Goal: Task Accomplishment & Management: Complete application form

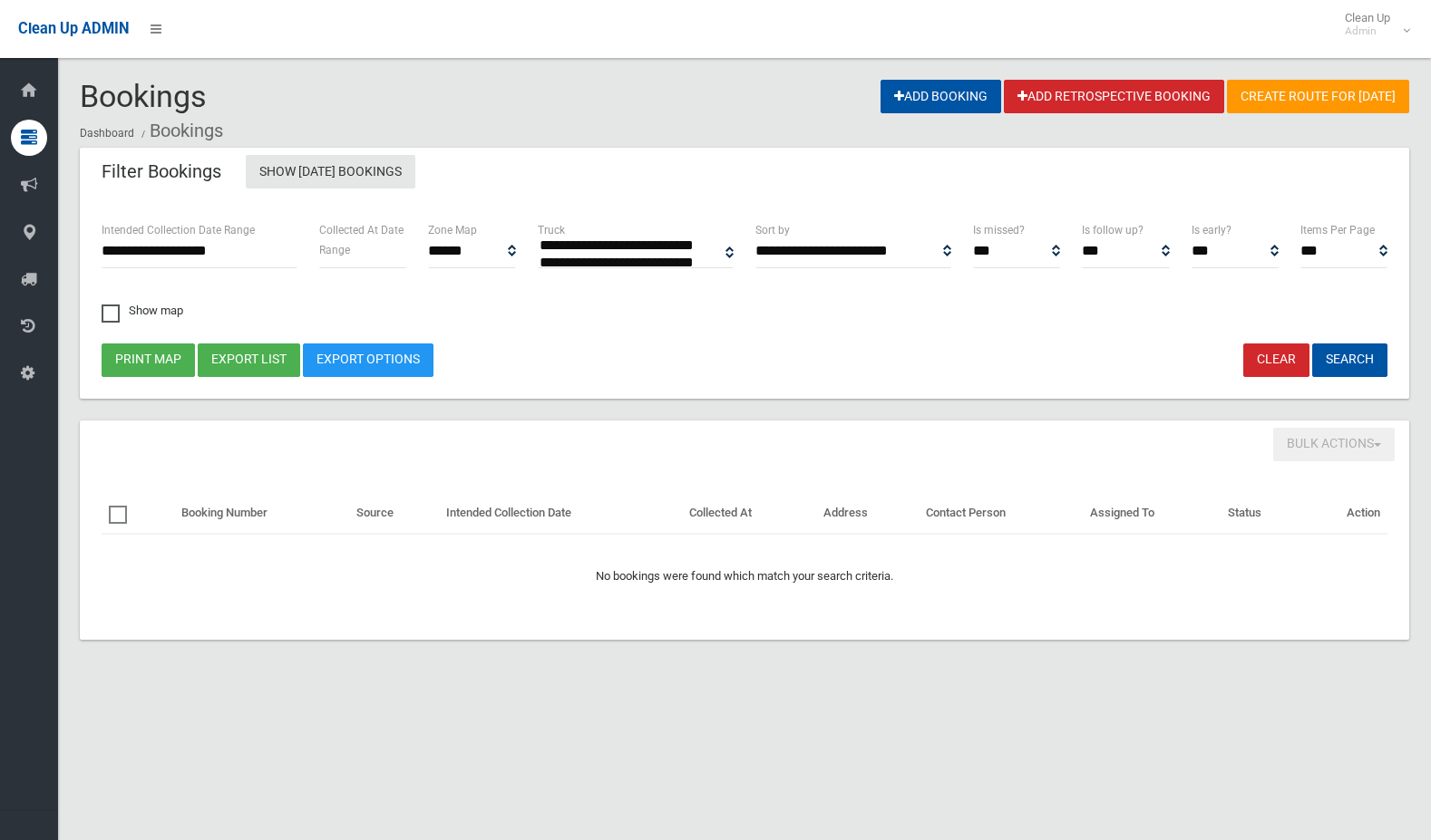
select select
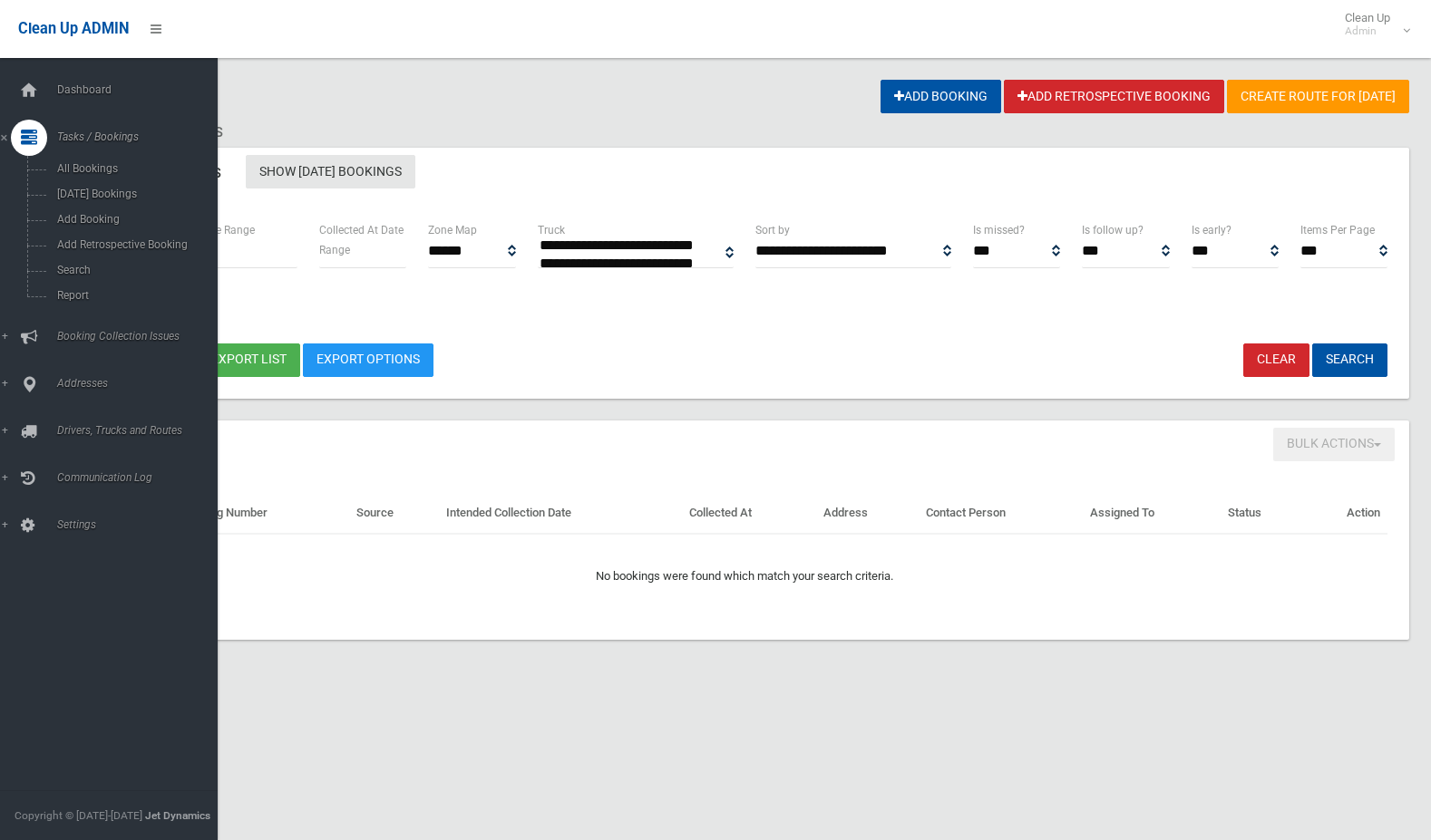
click at [29, 135] on icon at bounding box center [29, 138] width 16 height 36
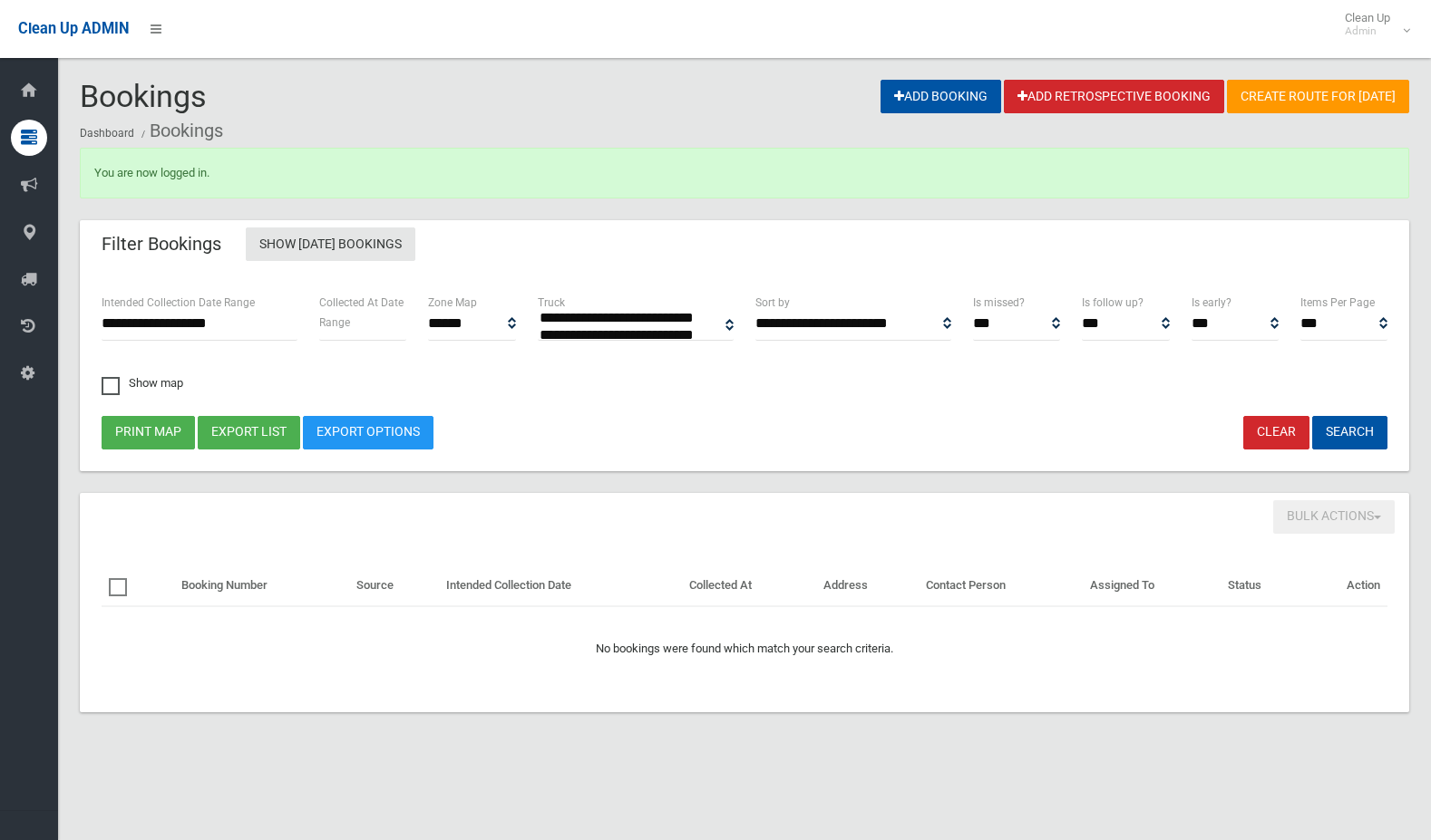
select select
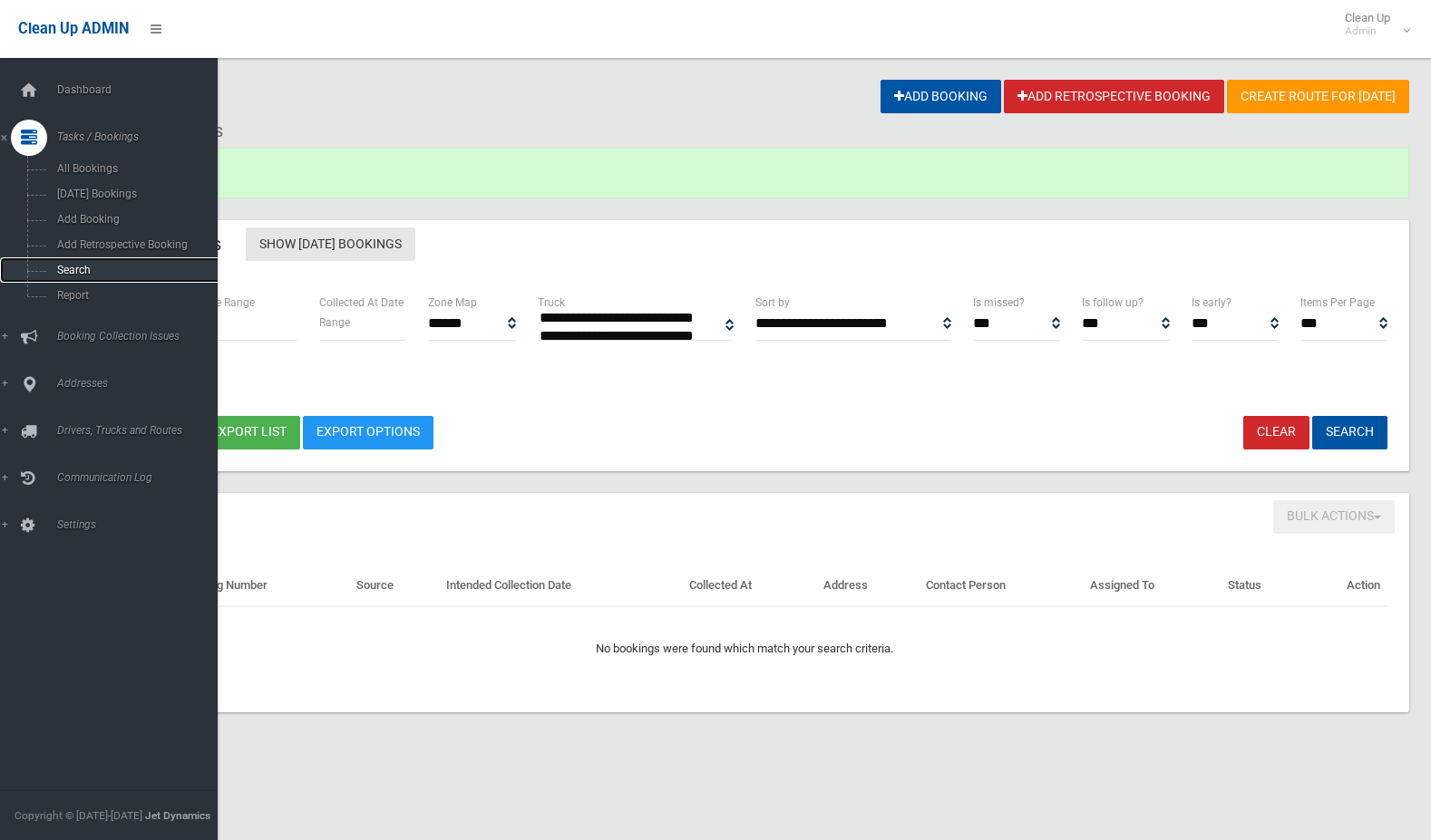
click at [107, 272] on span "Search" at bounding box center [134, 270] width 164 height 13
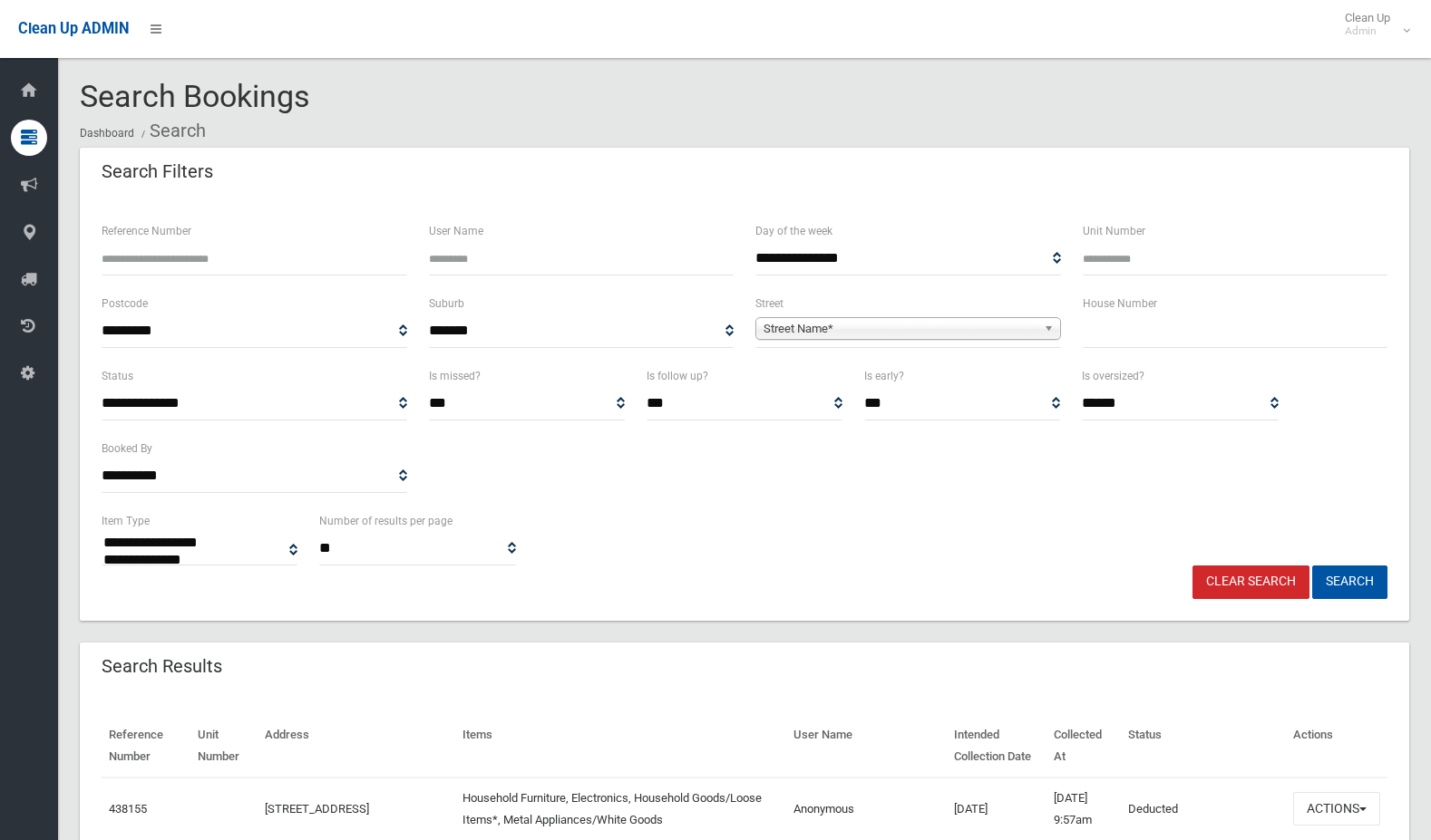
select select
click at [1144, 331] on input "text" at bounding box center [1236, 331] width 305 height 34
type input "*"
click at [988, 320] on span "Street Name*" at bounding box center [899, 329] width 273 height 22
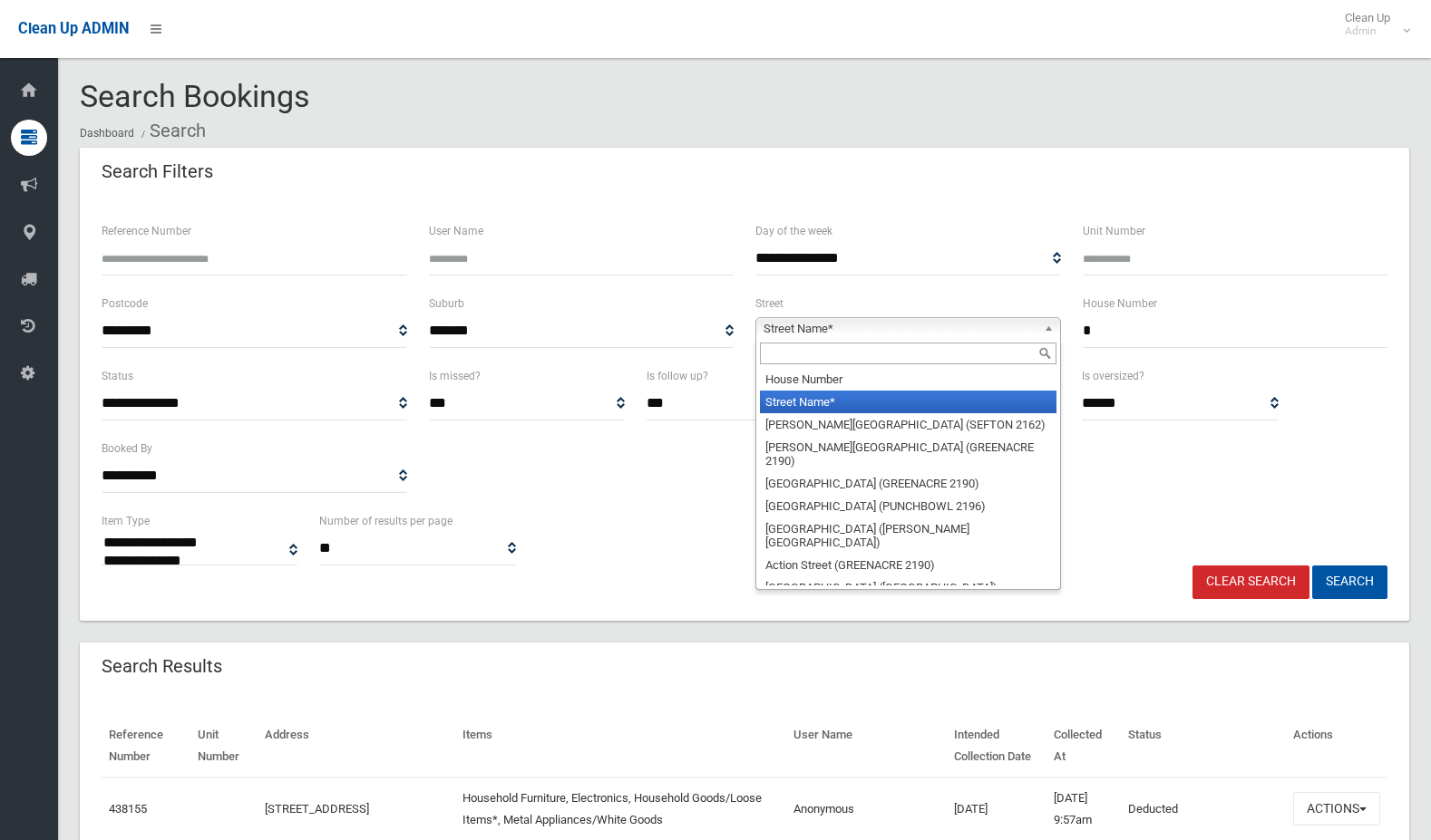
click at [990, 344] on input "text" at bounding box center [908, 353] width 296 height 22
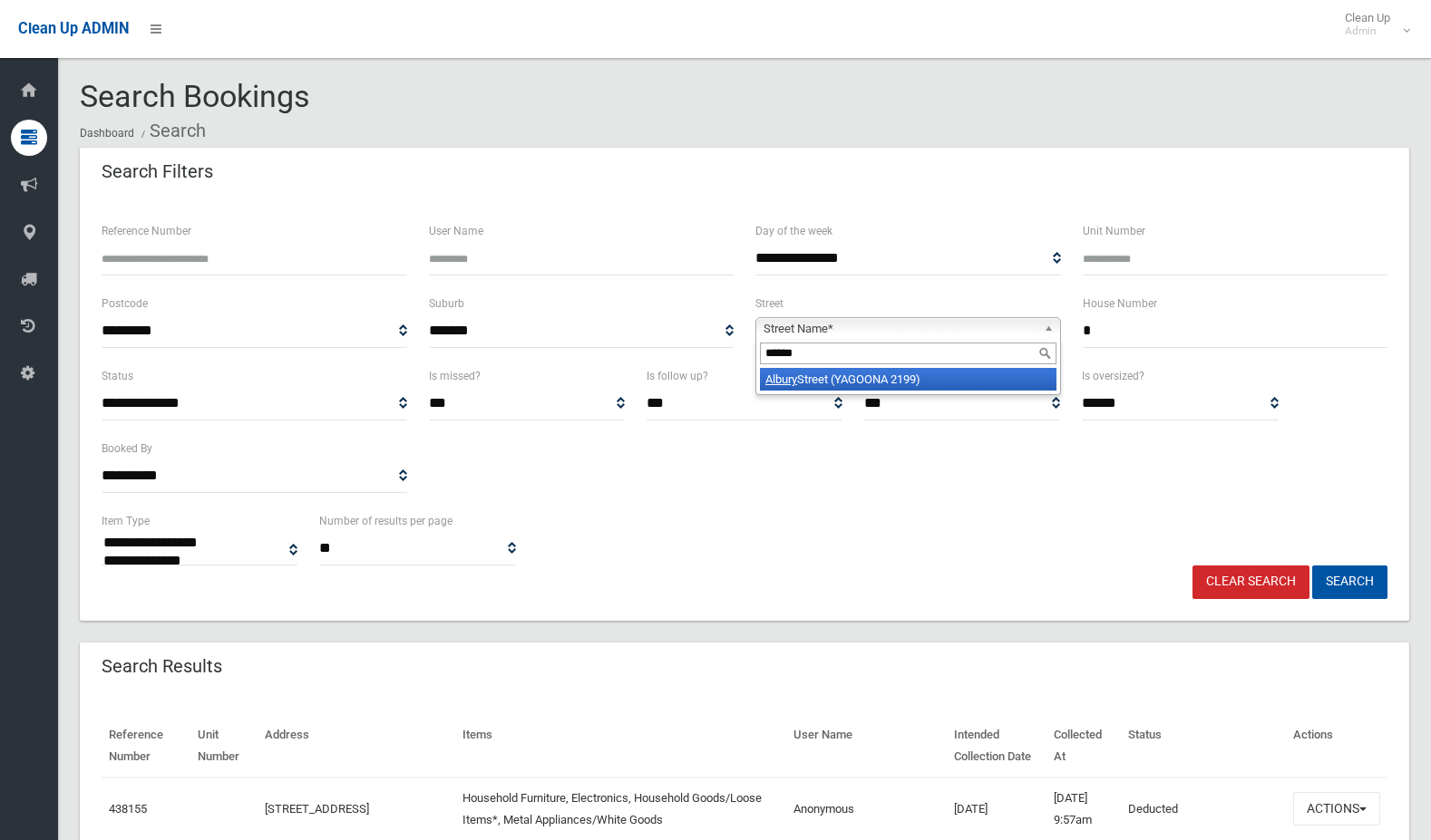
type input "******"
click at [1006, 373] on li "Albury Street (YAGOONA 2199)" at bounding box center [908, 379] width 296 height 23
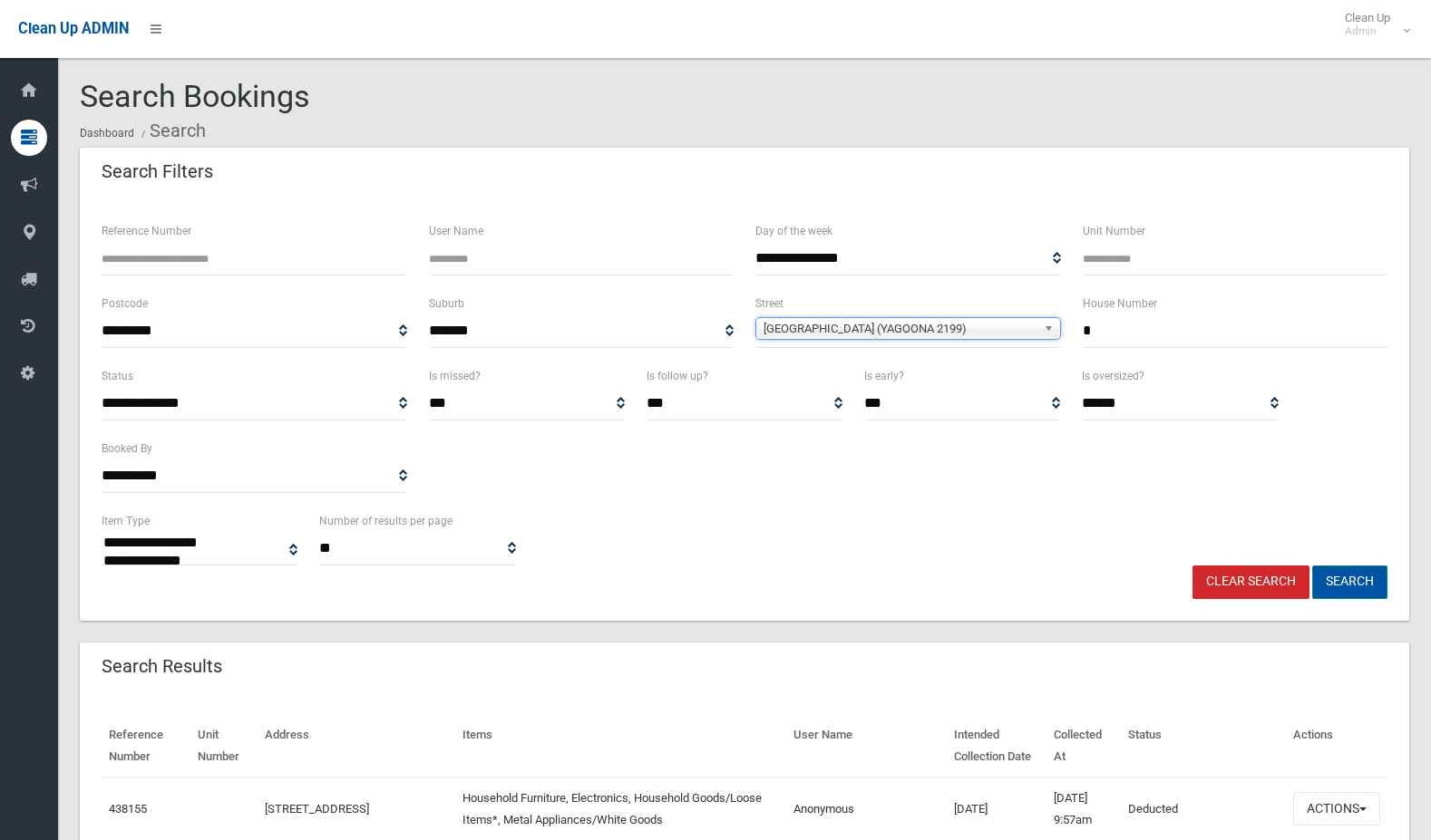
click at [1341, 585] on button "Search" at bounding box center [1349, 582] width 75 height 34
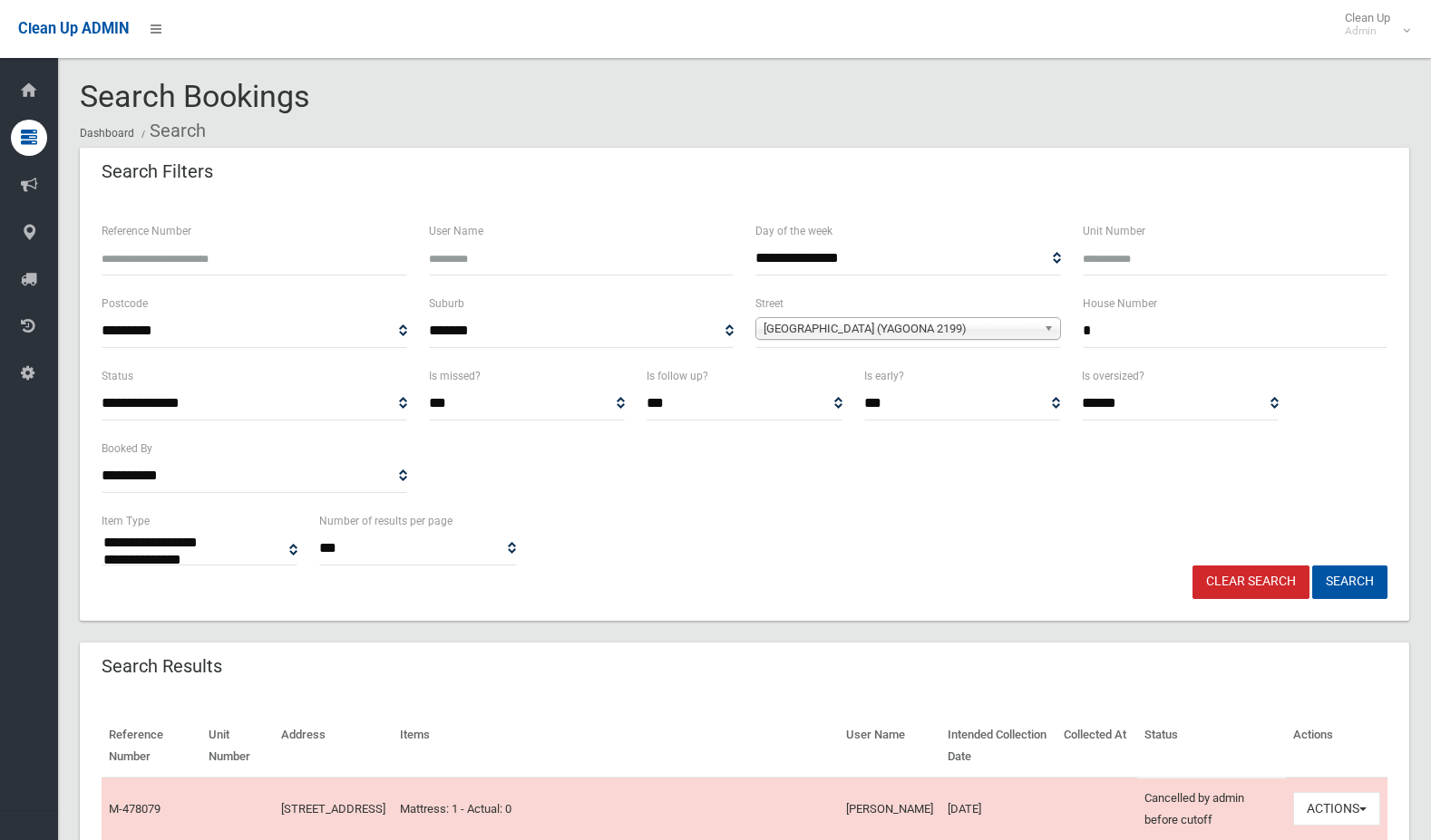
select select
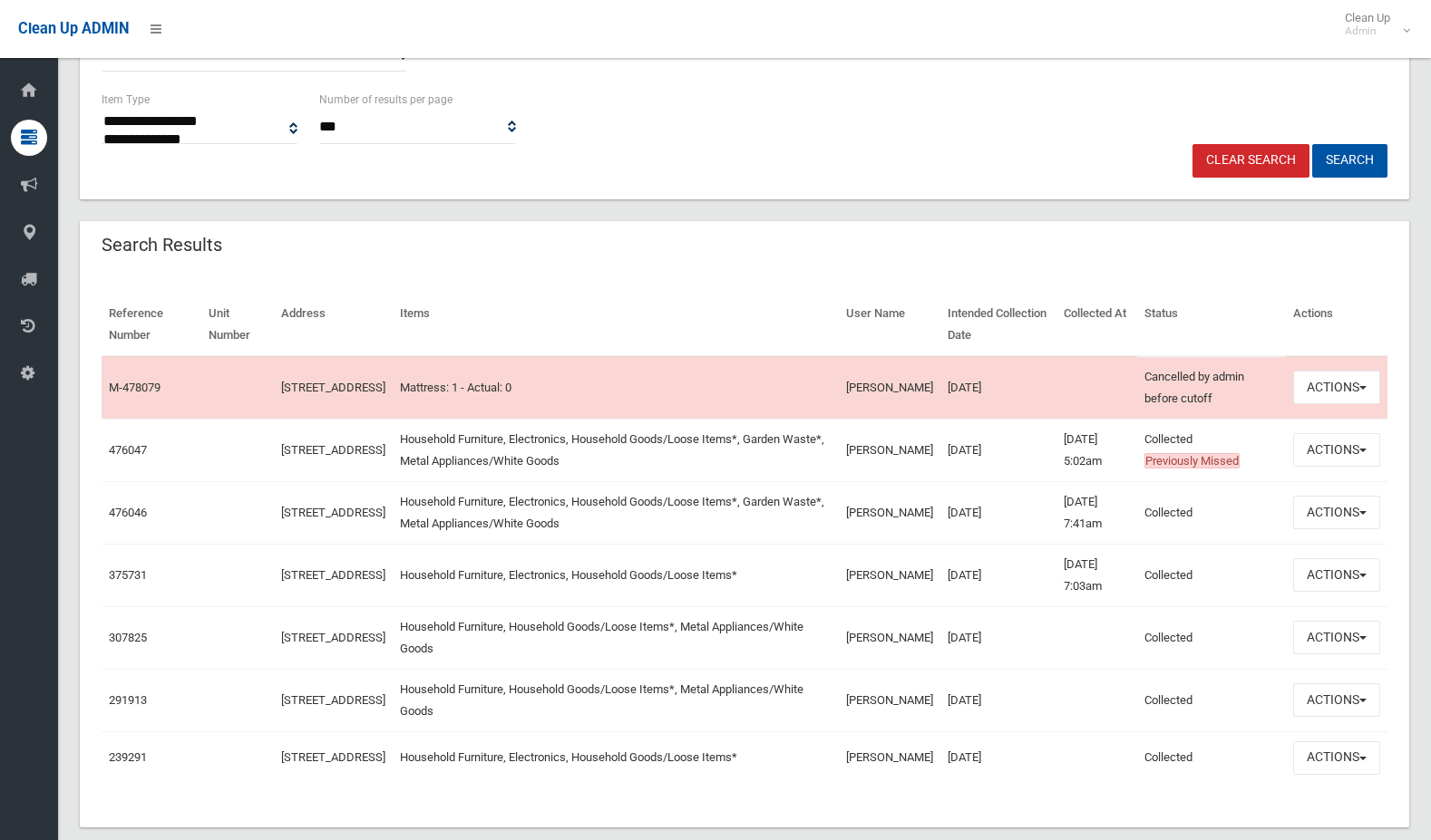
scroll to position [453, 0]
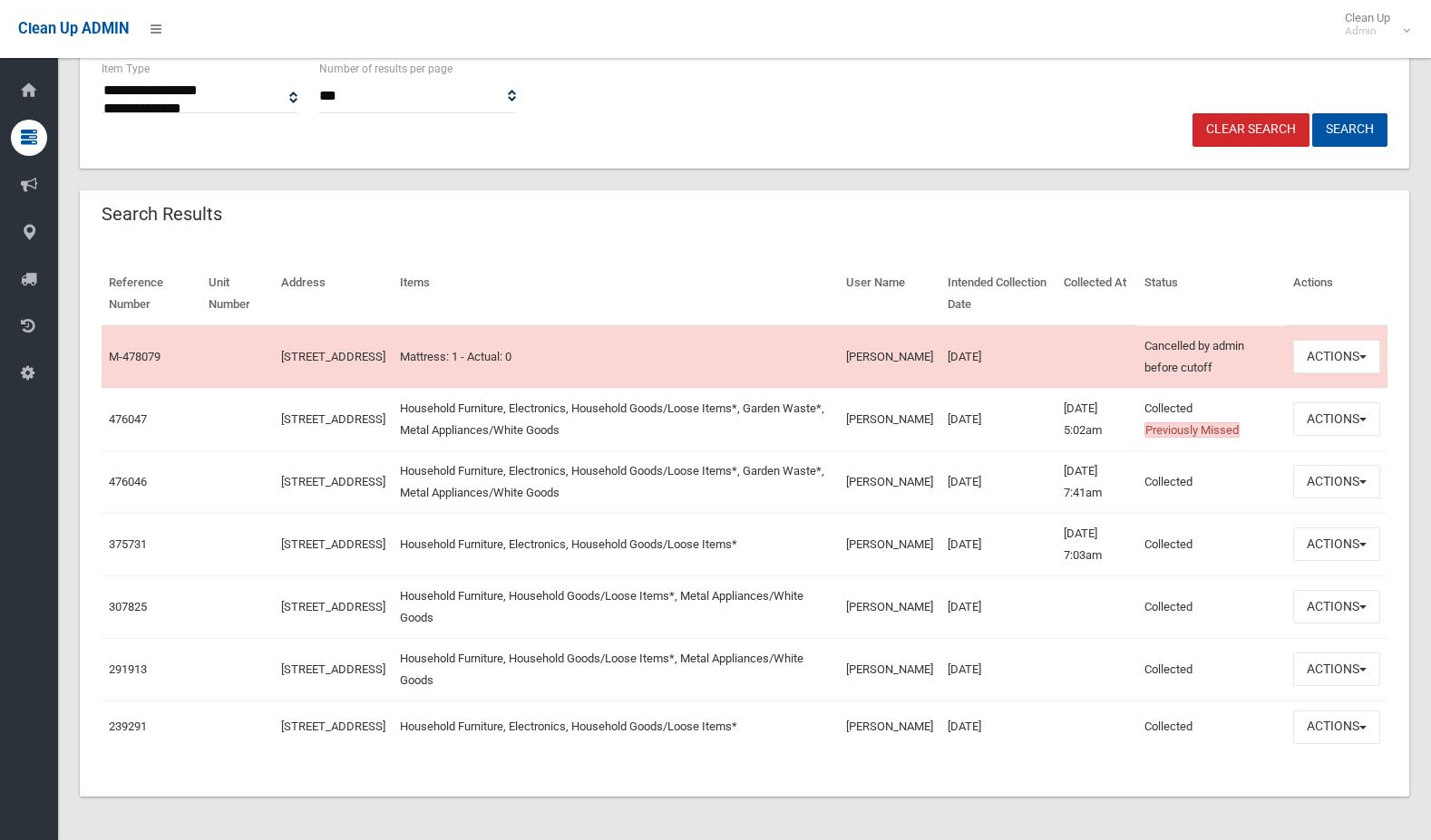
click at [978, 483] on td "12/08/2025" at bounding box center [999, 481] width 116 height 63
click at [1321, 420] on button "Actions" at bounding box center [1337, 419] width 87 height 34
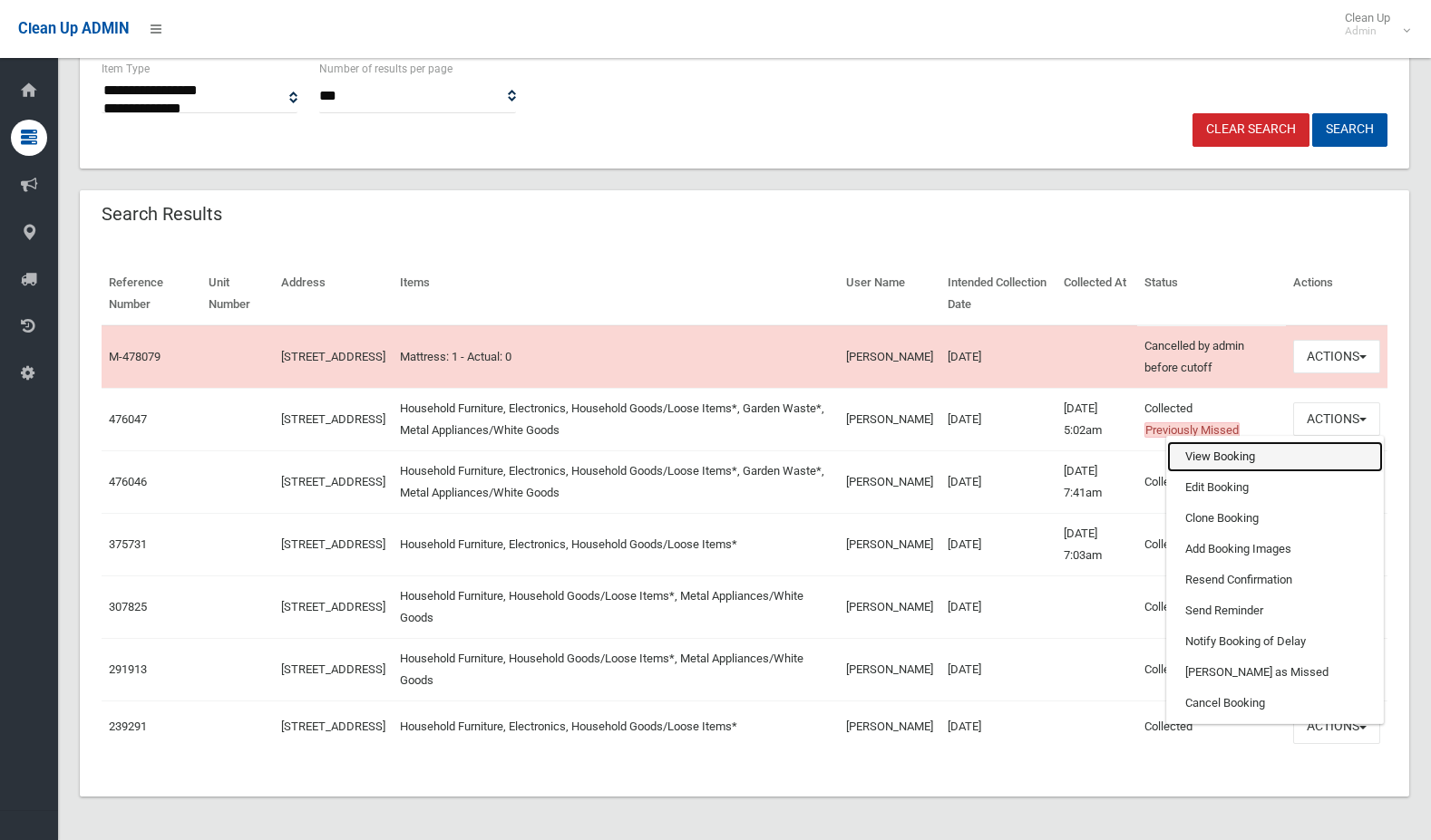
click at [1287, 463] on link "View Booking" at bounding box center [1276, 457] width 216 height 31
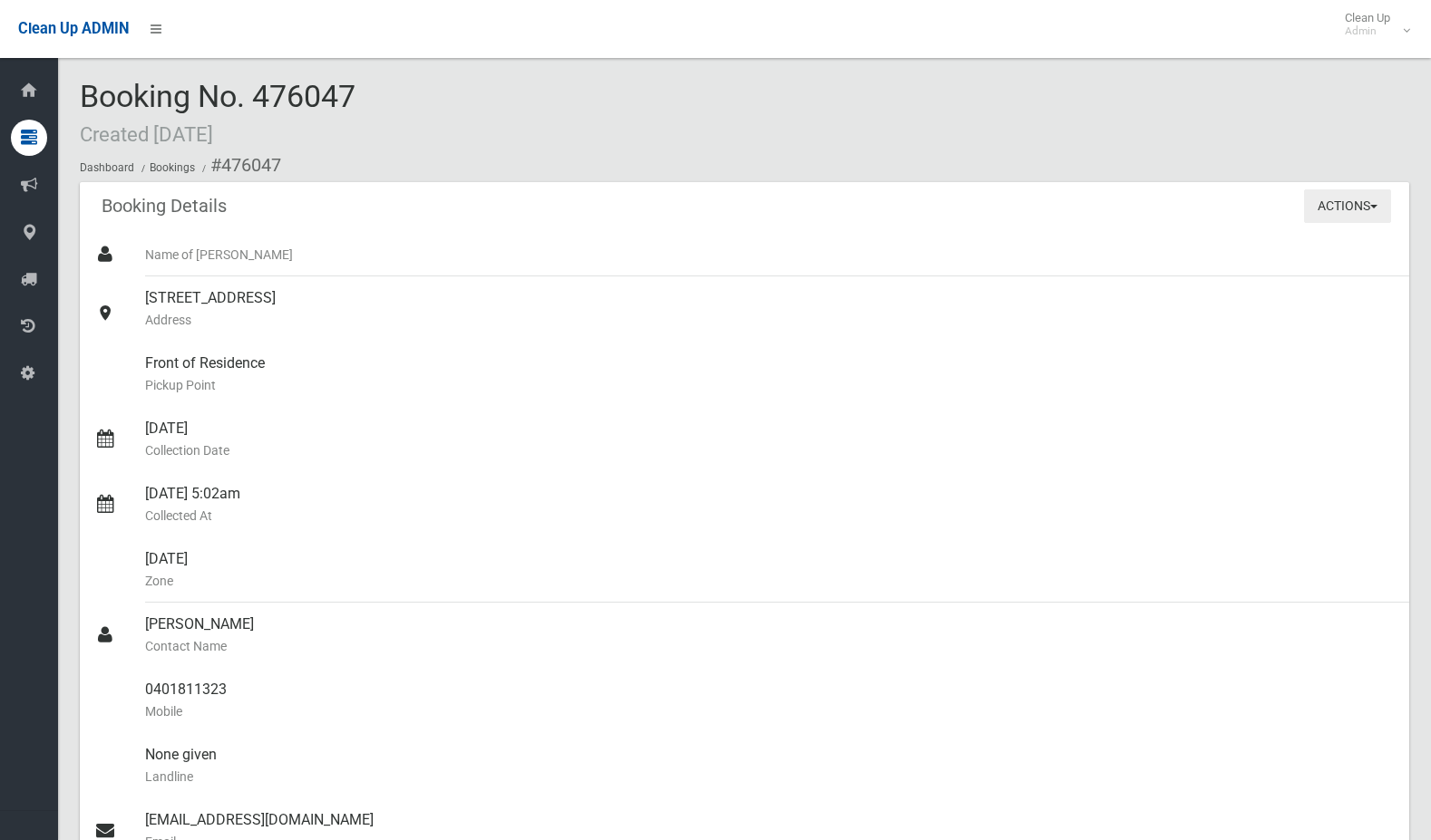
click at [1345, 208] on button "Actions" at bounding box center [1347, 206] width 87 height 34
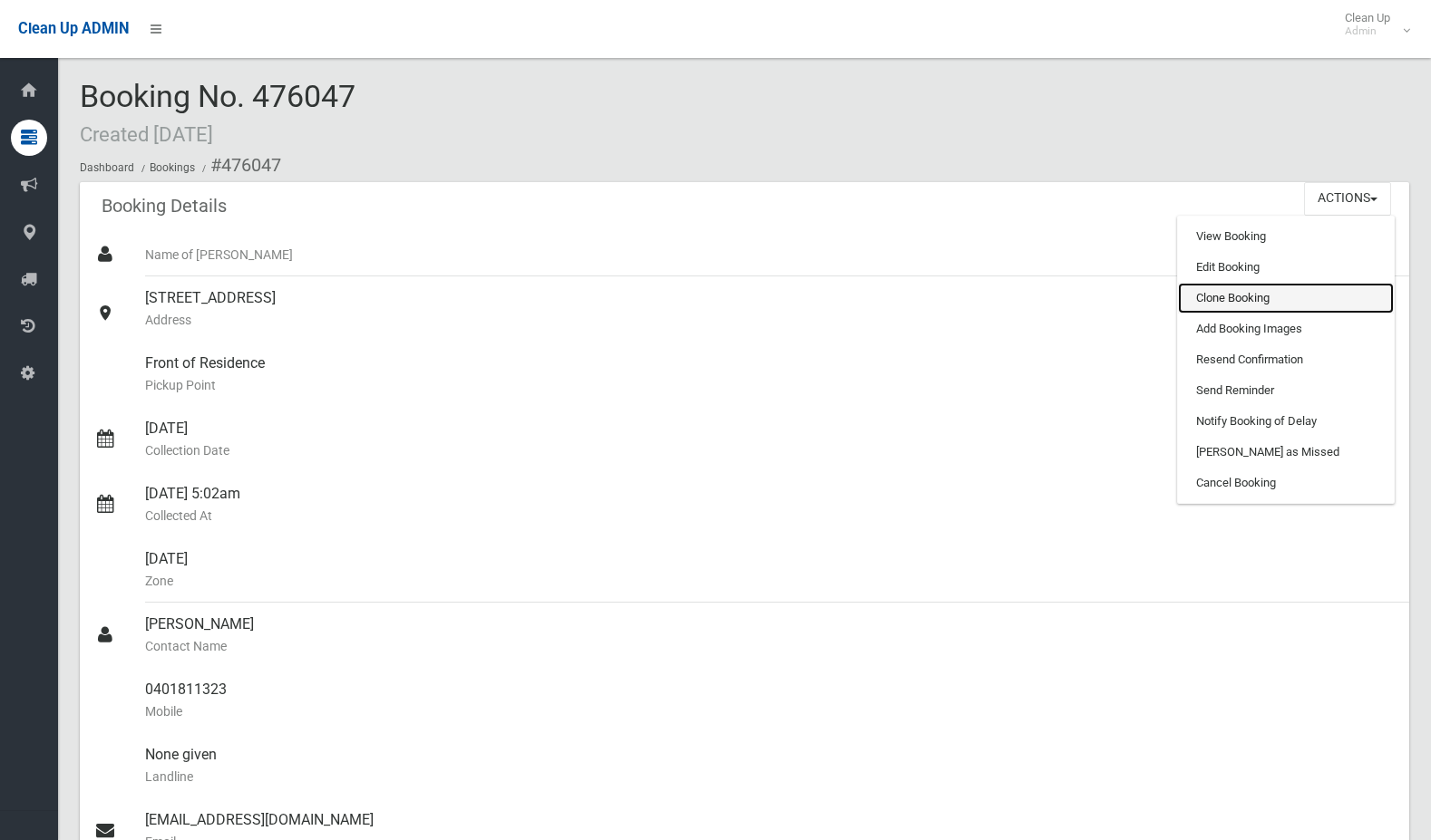
click at [1264, 301] on link "Clone Booking" at bounding box center [1286, 298] width 216 height 31
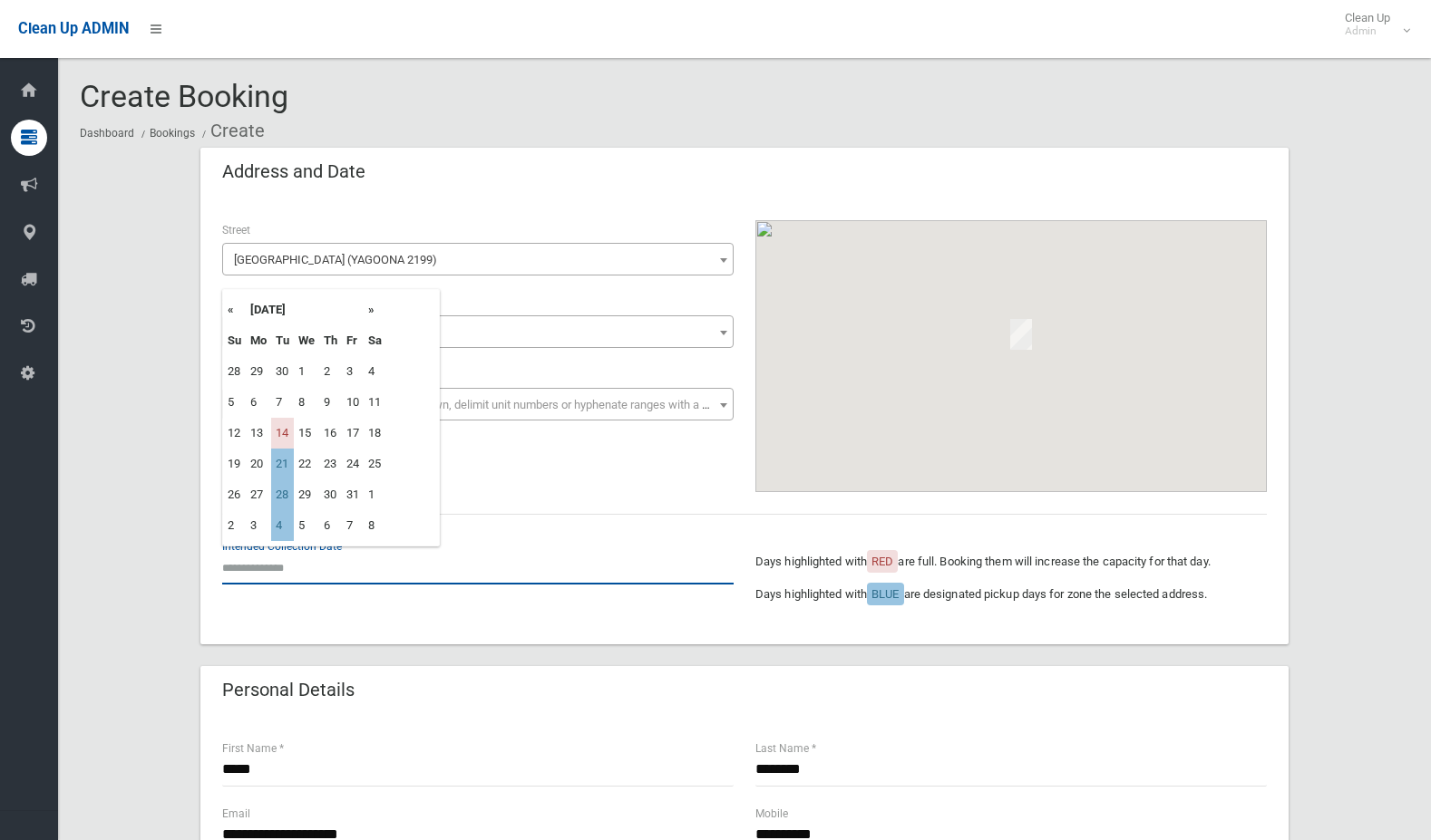
click at [294, 570] on input "text" at bounding box center [478, 568] width 512 height 34
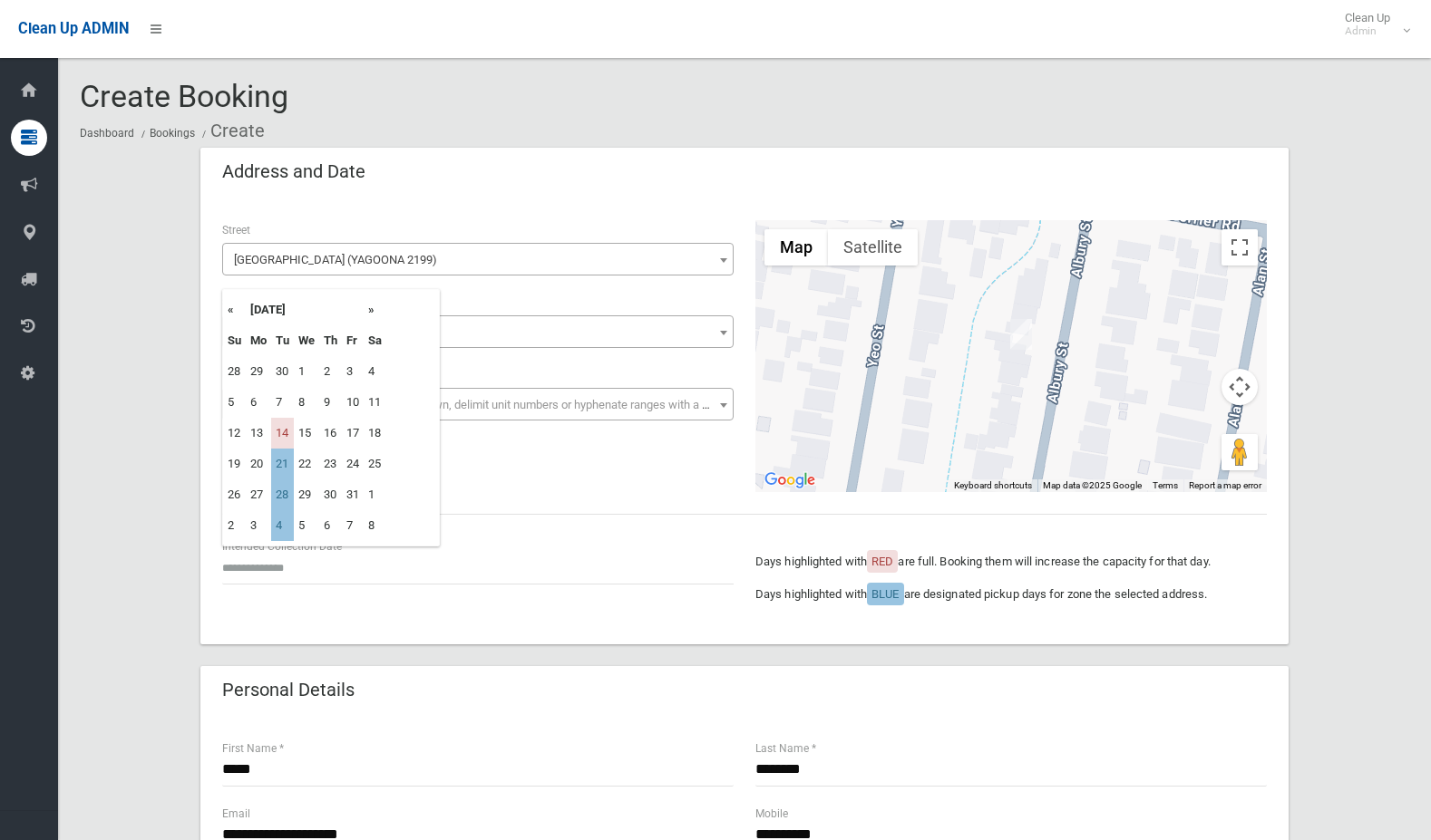
click at [282, 460] on td "21" at bounding box center [282, 464] width 23 height 31
type input "**********"
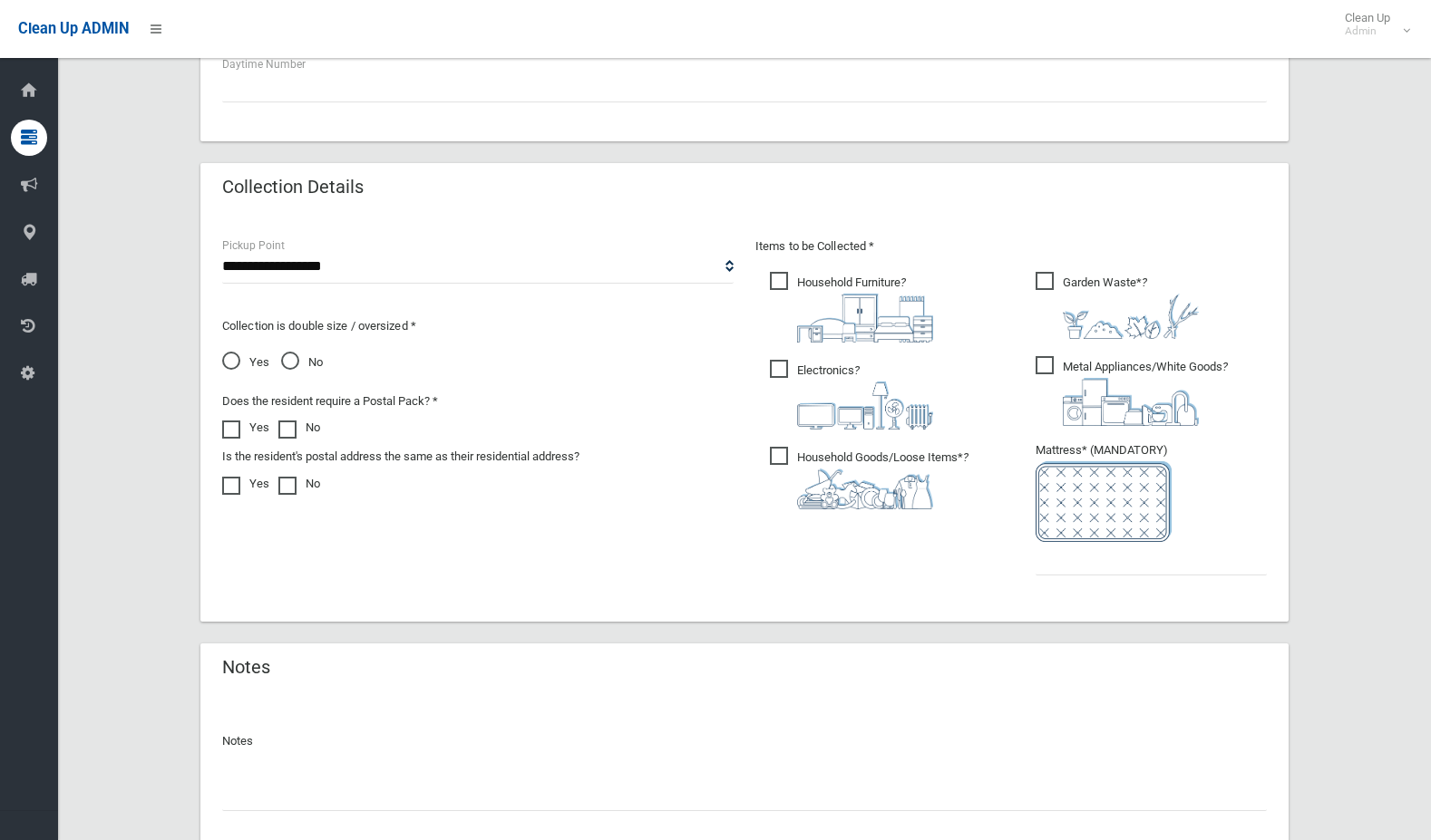
scroll to position [815, 0]
click at [1072, 570] on input "text" at bounding box center [1151, 558] width 232 height 34
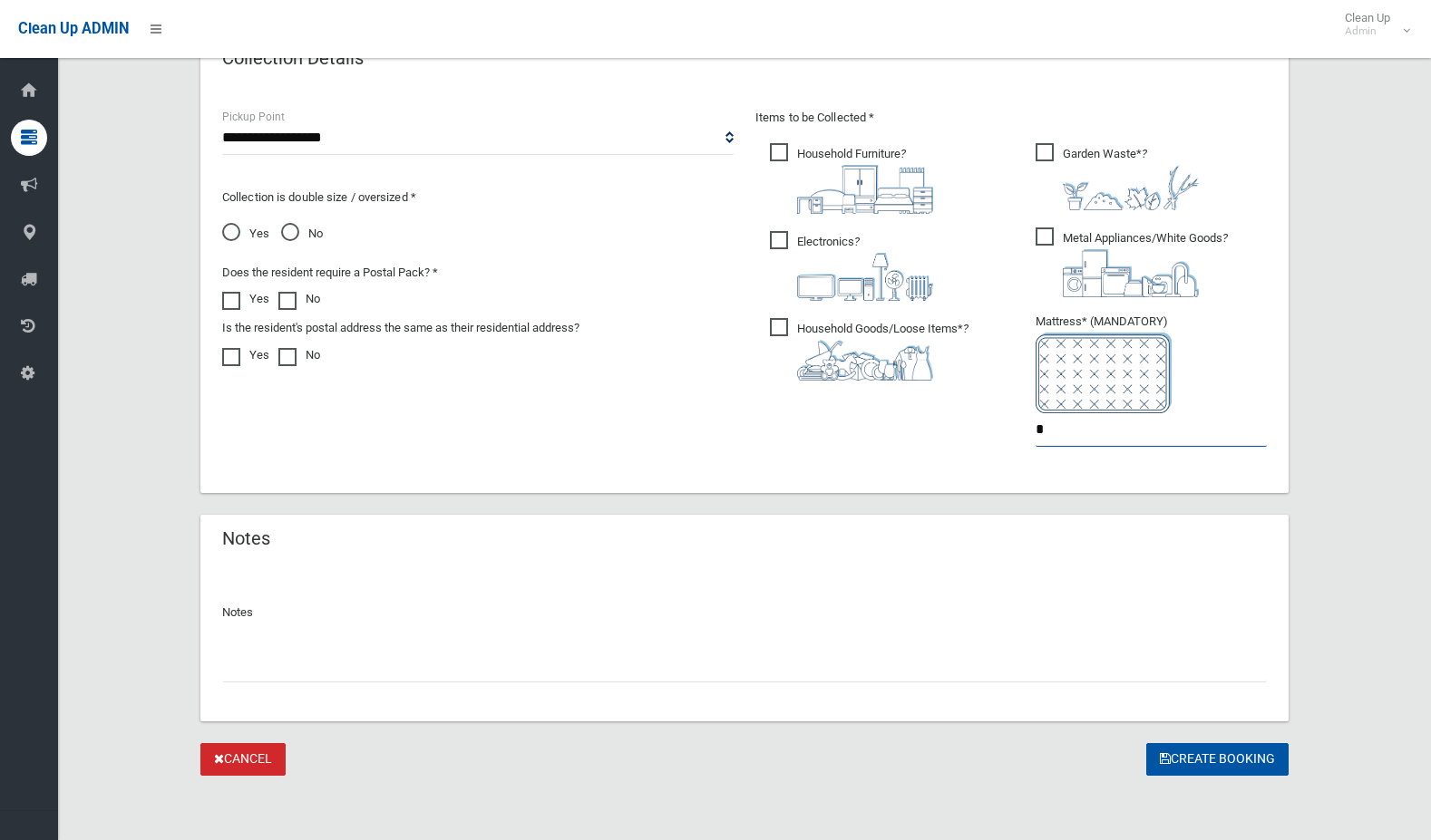
scroll to position [944, 0]
type input "*"
click at [1181, 761] on button "Create Booking" at bounding box center [1217, 758] width 143 height 34
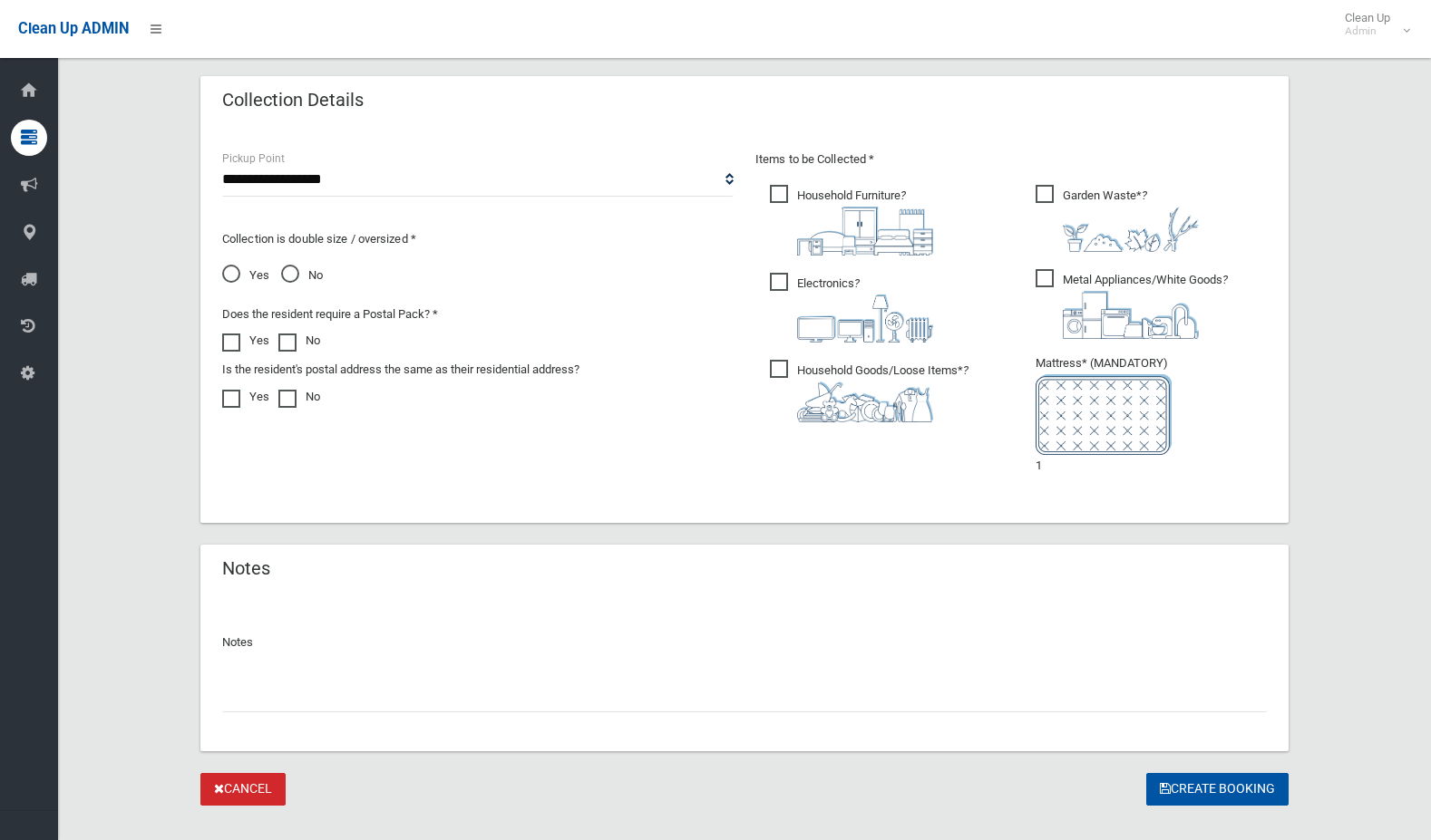
scroll to position [997, 0]
click at [783, 365] on span "Household Goods/Loose Items* ?" at bounding box center [869, 390] width 199 height 63
click at [784, 267] on ul "Household Furniture ?" at bounding box center [878, 308] width 245 height 254
click at [794, 184] on span "Household Furniture ?" at bounding box center [851, 220] width 164 height 71
click at [782, 272] on span "Electronics ?" at bounding box center [851, 306] width 164 height 70
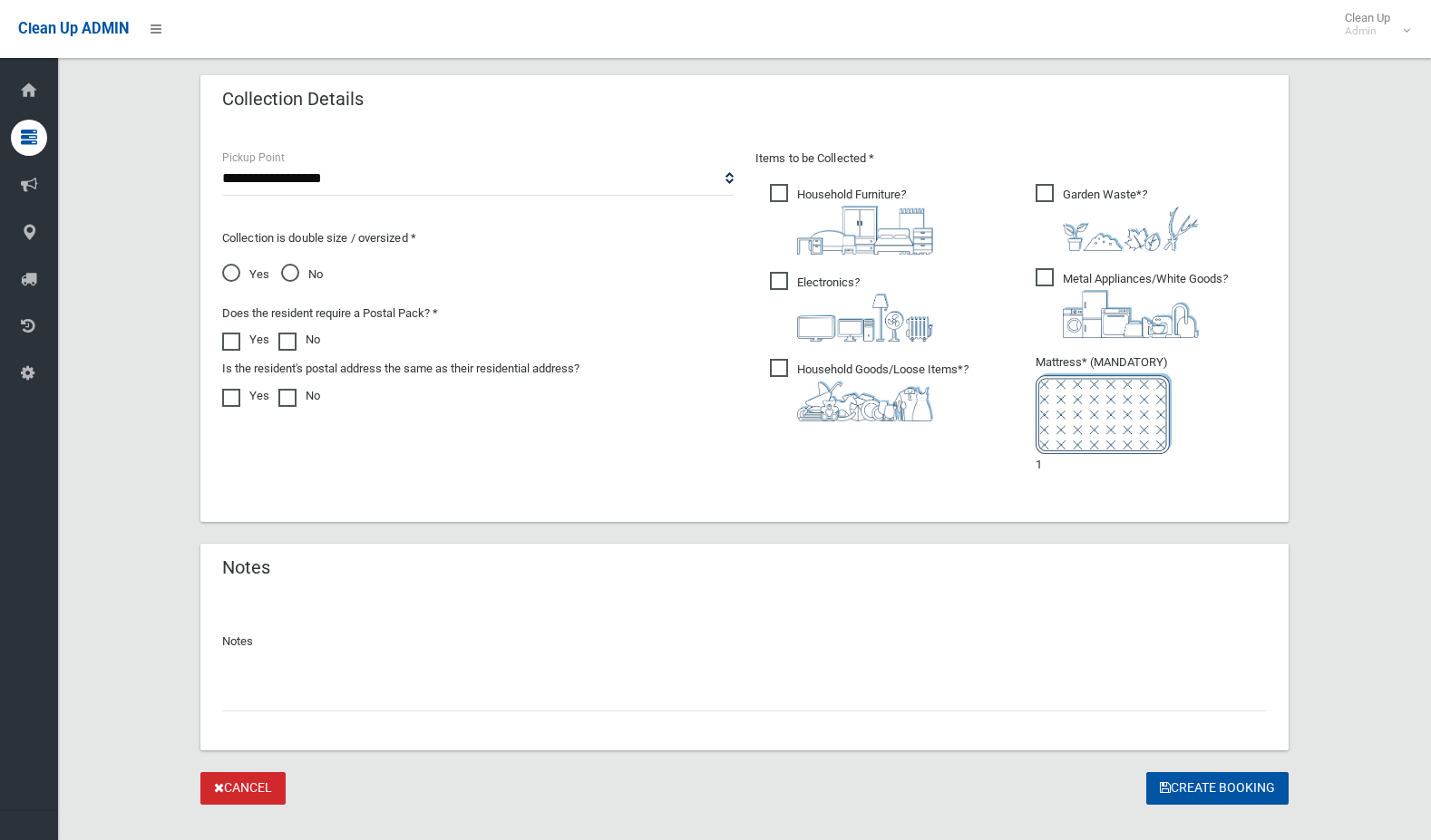
click at [1039, 282] on span "Metal Appliances/White Goods ?" at bounding box center [1132, 302] width 193 height 70
click at [1042, 197] on span "Garden Waste* ?" at bounding box center [1118, 218] width 164 height 67
click at [1068, 455] on li "Mattress* (MANDATORY) 1" at bounding box center [1151, 413] width 232 height 124
click at [1069, 462] on li "Mattress* (MANDATORY) 1" at bounding box center [1151, 413] width 232 height 124
click at [1185, 799] on button "Create Booking" at bounding box center [1217, 788] width 143 height 34
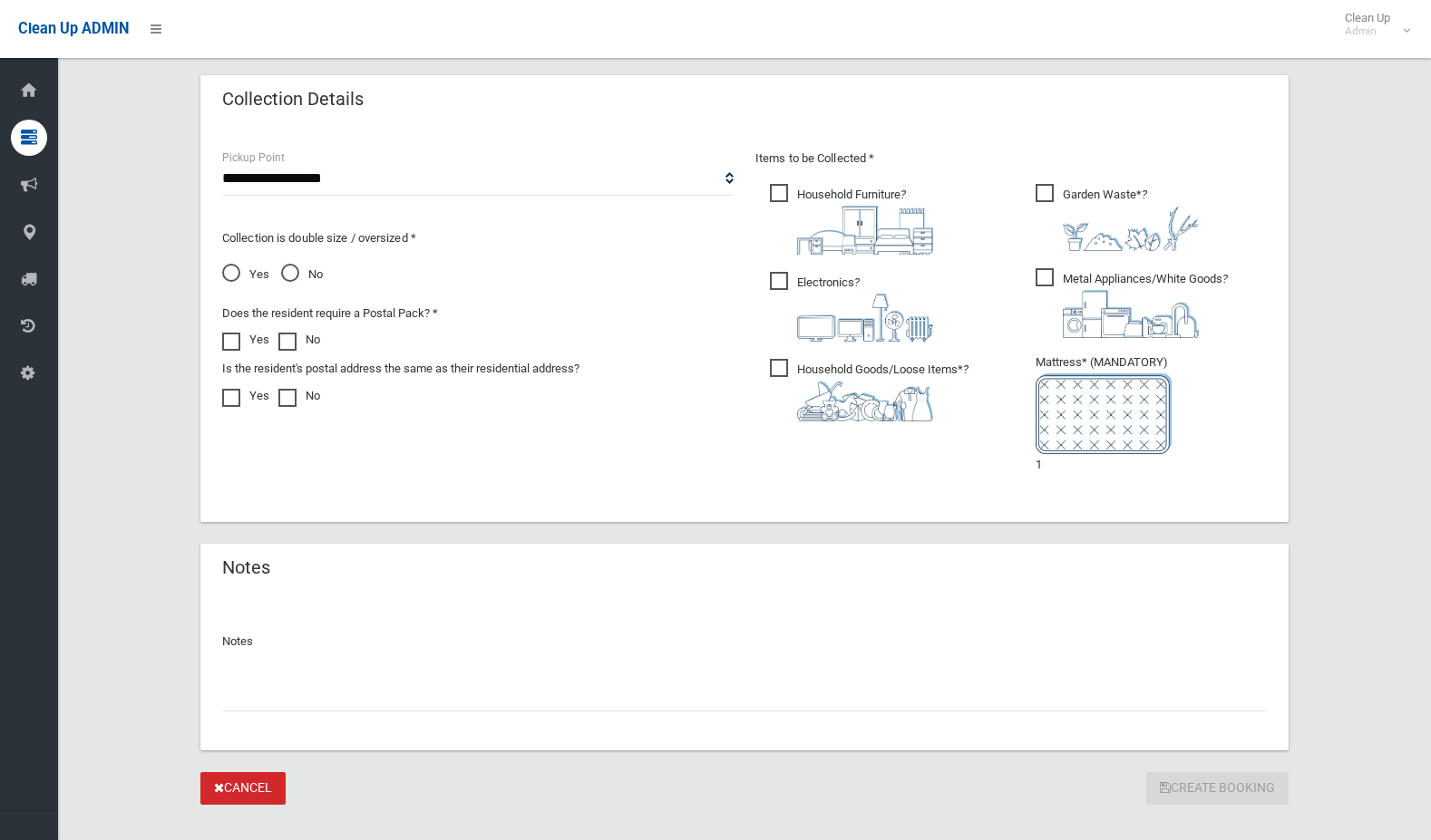
click at [1180, 791] on div "Create Booking" at bounding box center [1217, 788] width 143 height 34
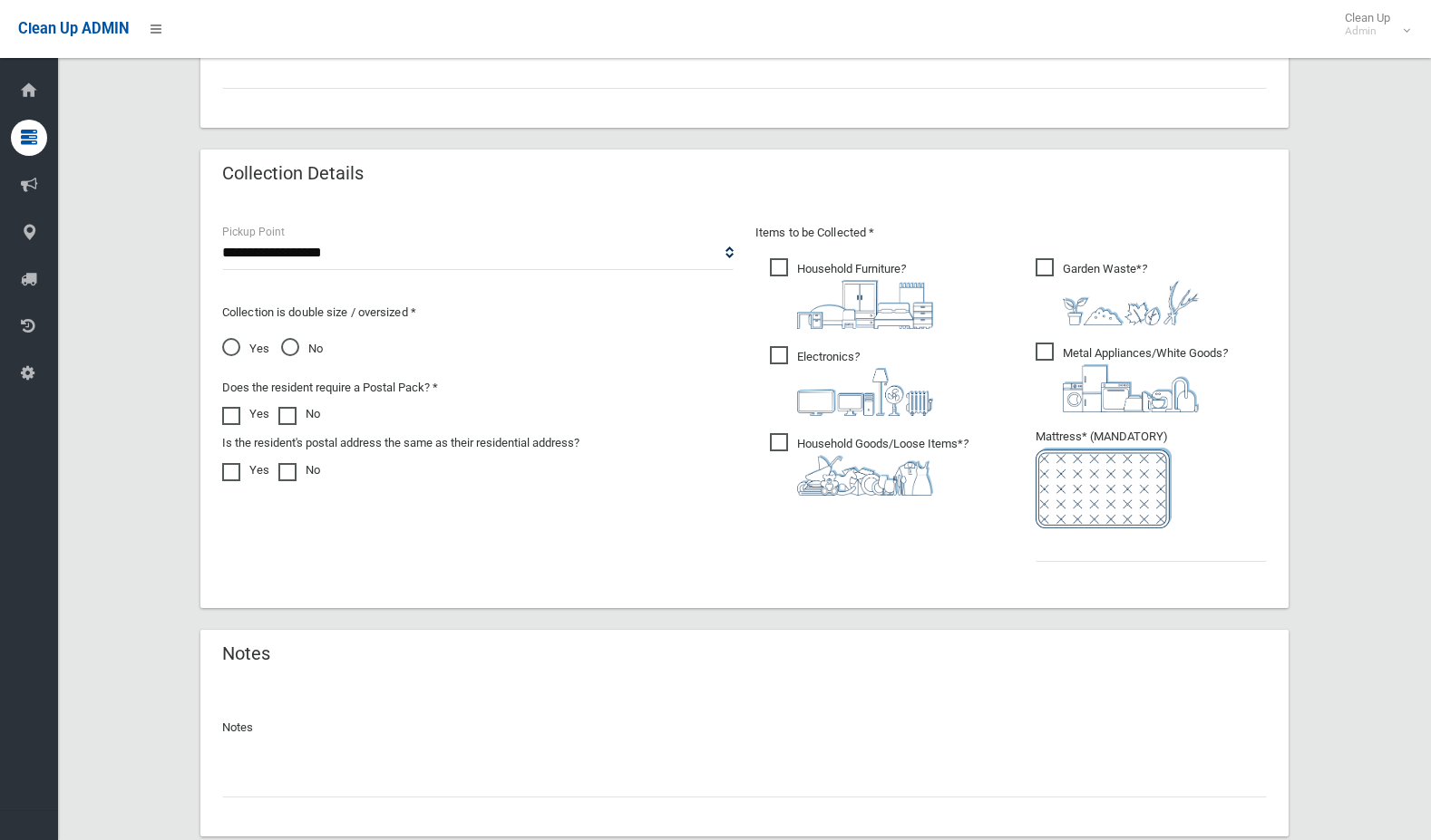
scroll to position [997, 0]
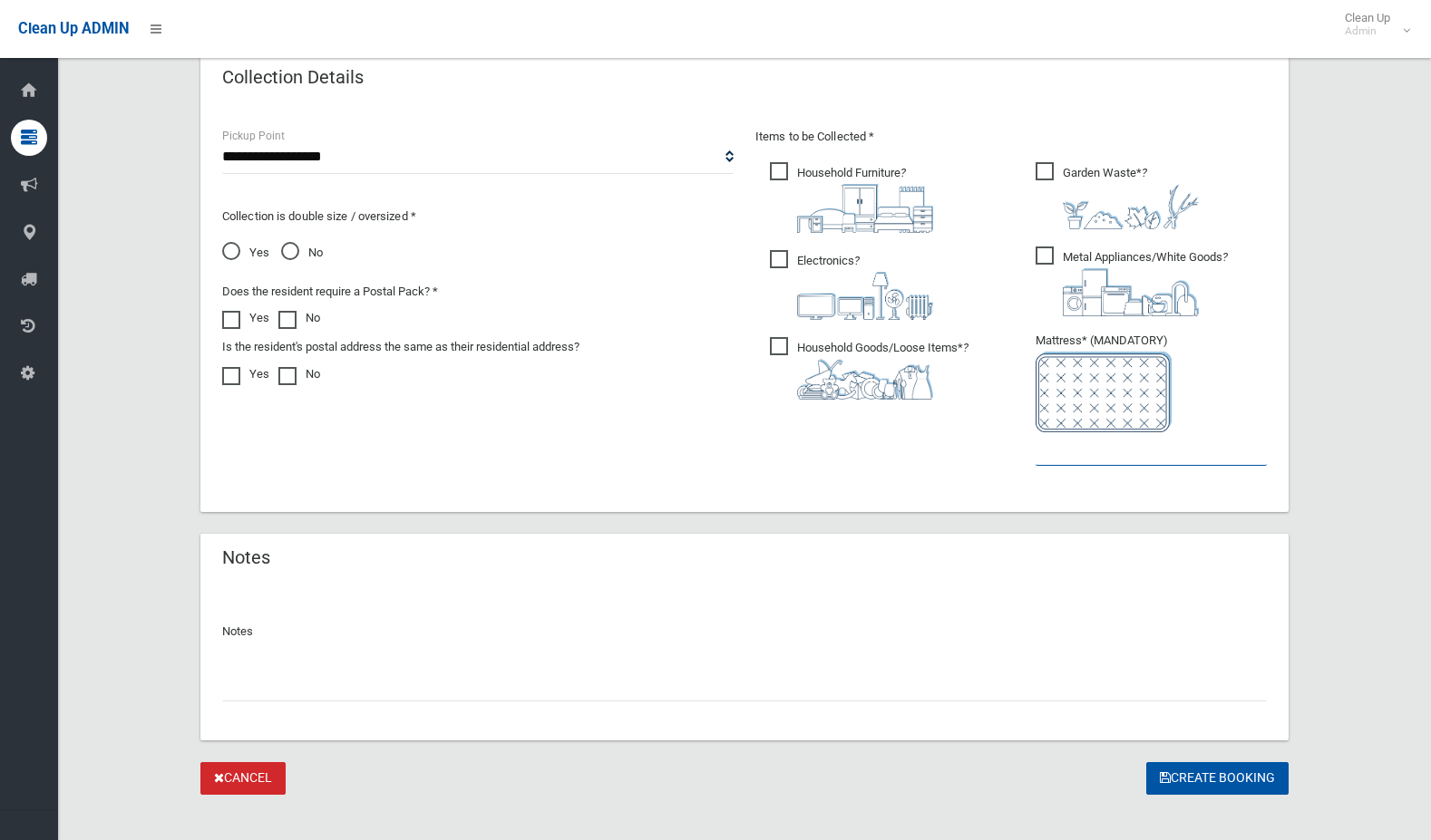
click at [1044, 458] on input "text" at bounding box center [1151, 449] width 232 height 34
type input "*"
click at [1193, 787] on button "Create Booking" at bounding box center [1217, 778] width 143 height 34
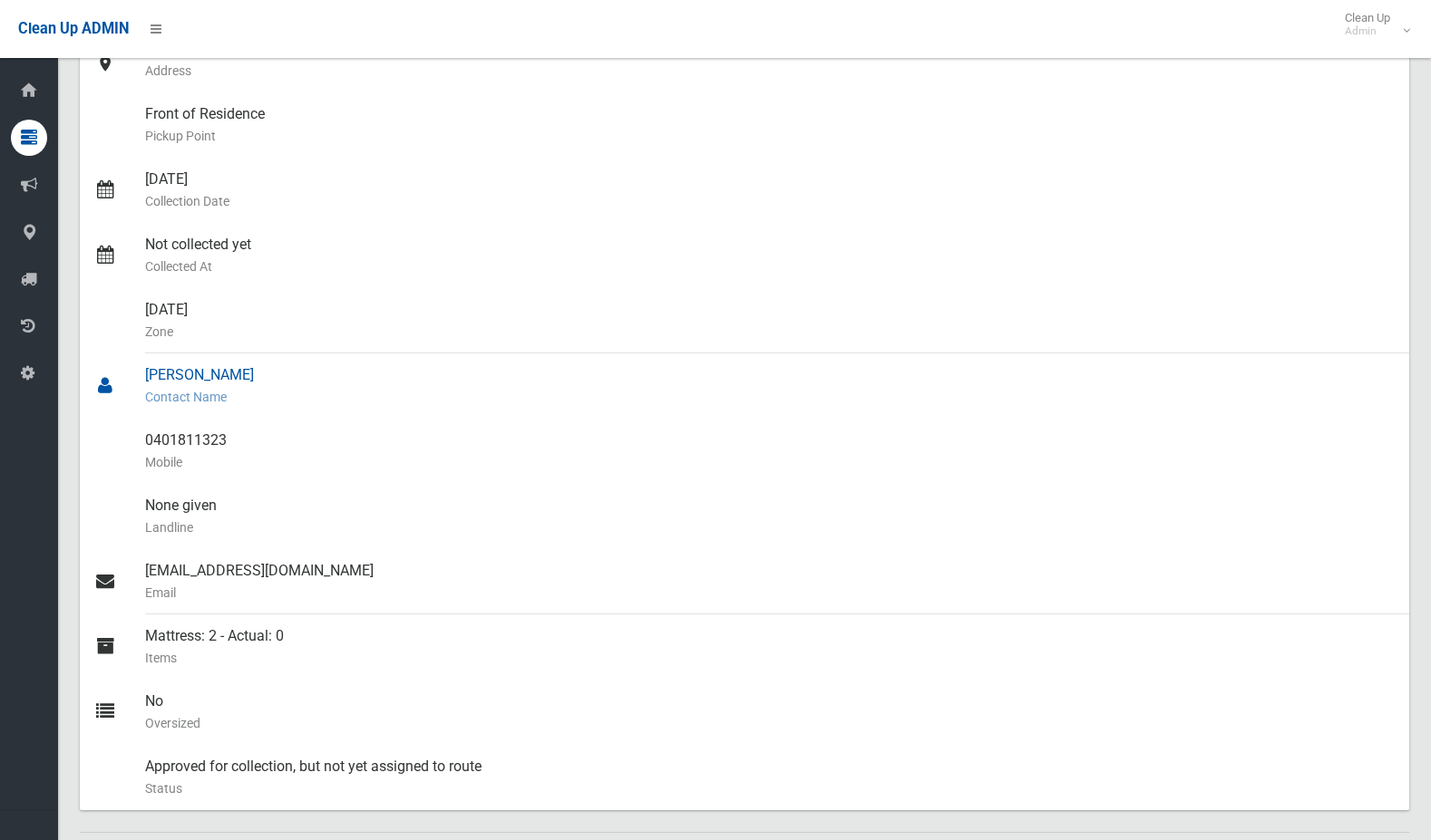
scroll to position [272, 0]
